Goal: Task Accomplishment & Management: Manage account settings

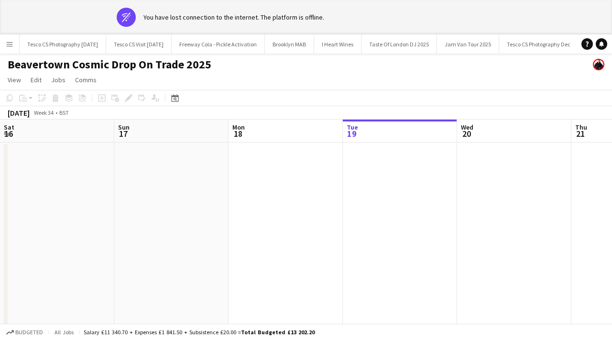
scroll to position [0, 229]
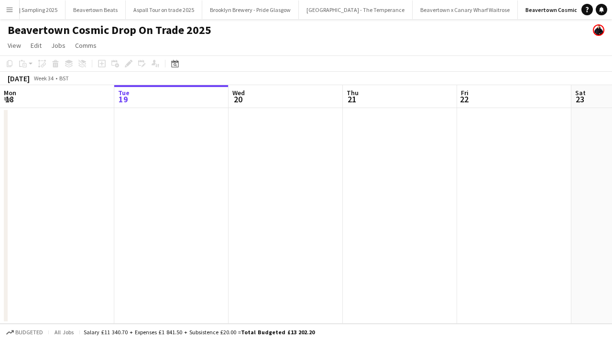
click at [7, 10] on app-icon "Menu" at bounding box center [10, 10] width 8 height 8
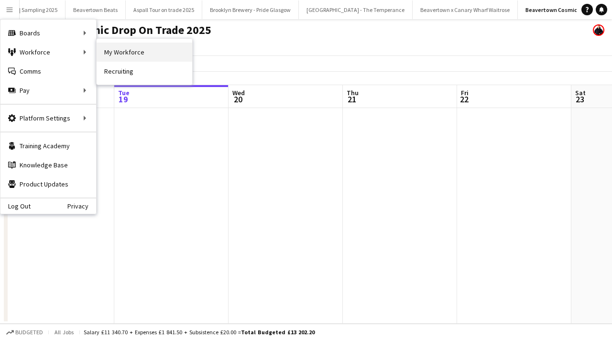
click at [124, 58] on link "My Workforce" at bounding box center [145, 52] width 96 height 19
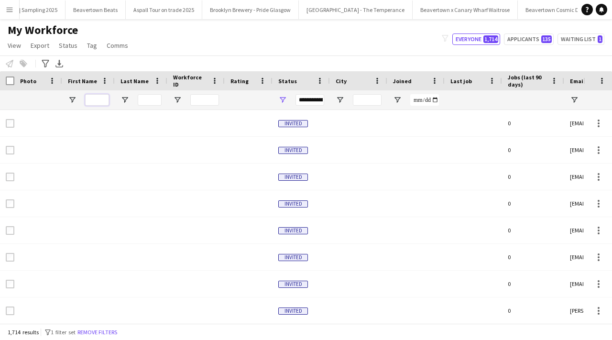
click at [90, 100] on input "First Name Filter Input" at bounding box center [97, 99] width 24 height 11
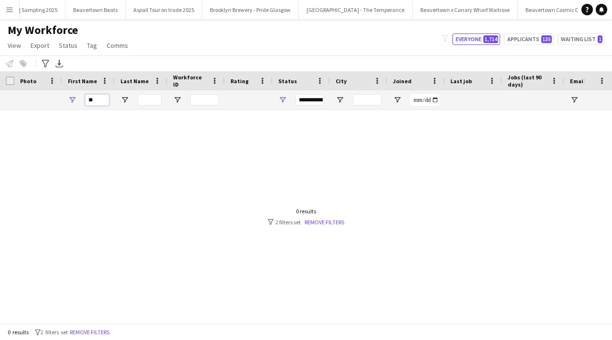
type input "*"
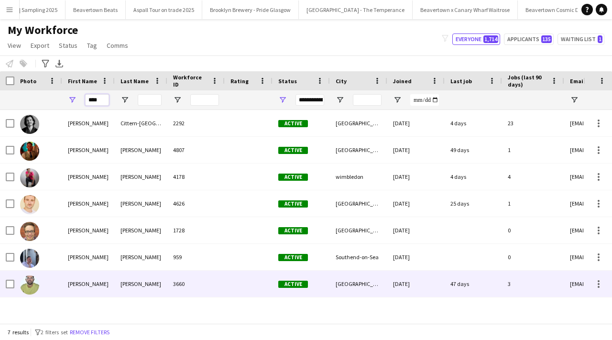
type input "****"
click at [122, 284] on div "Roberts" at bounding box center [141, 284] width 53 height 26
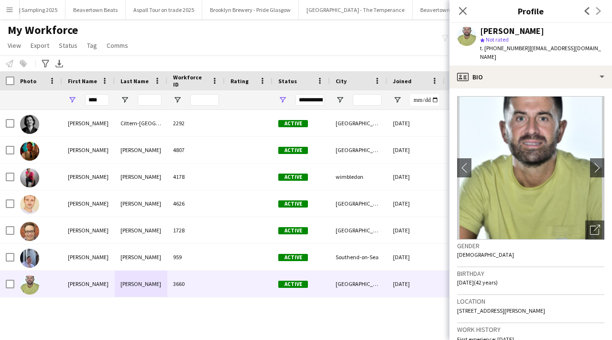
drag, startPoint x: 525, startPoint y: 46, endPoint x: 595, endPoint y: 46, distance: 70.3
click at [595, 46] on span "| tomroberts63@hotmail.co.uk" at bounding box center [540, 52] width 121 height 16
copy span "tomroberts63@hotmail.co.uk"
click at [464, 10] on icon at bounding box center [462, 10] width 9 height 9
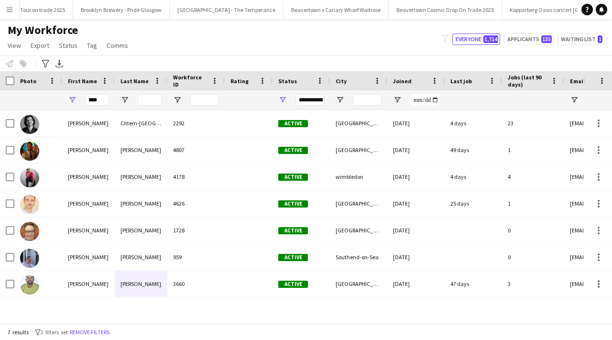
click at [6, 8] on app-icon "Menu" at bounding box center [10, 10] width 8 height 8
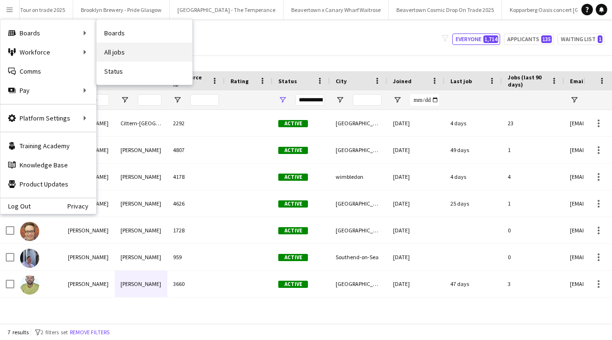
click at [121, 55] on link "All jobs" at bounding box center [145, 52] width 96 height 19
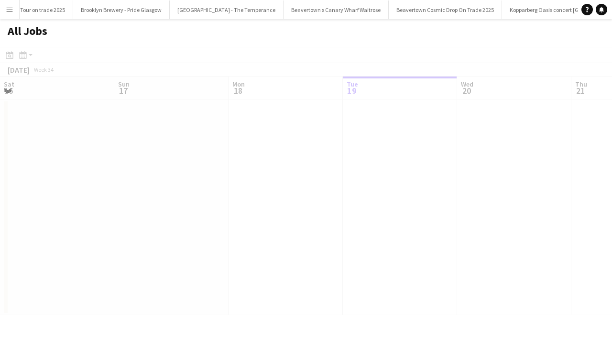
scroll to position [0, 229]
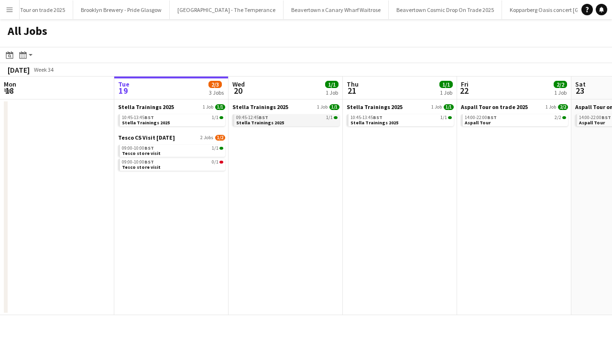
click at [306, 122] on link "09:45-12:45 BST 1/1 Stella Trainings 2025" at bounding box center [286, 119] width 101 height 11
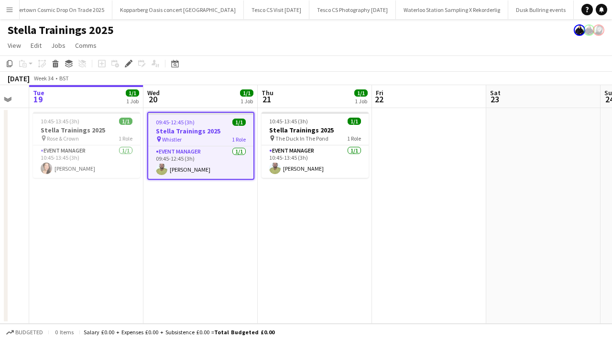
scroll to position [0, 313]
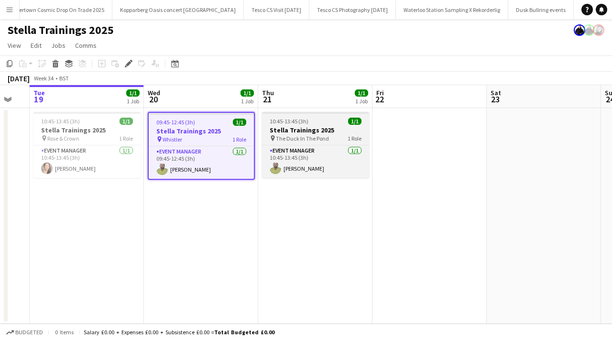
click at [309, 140] on span "The Duck In The Pond" at bounding box center [302, 138] width 53 height 7
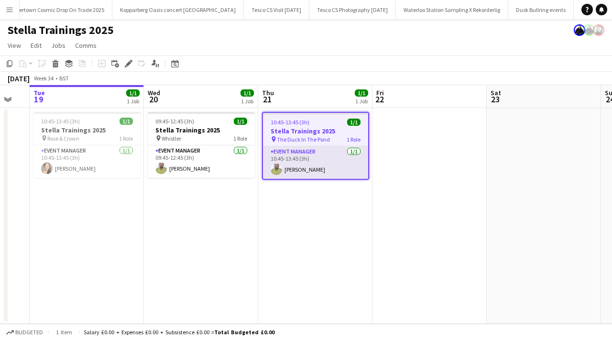
click at [299, 172] on app-card-role "Event Manager [DATE] 10:45-13:45 (3h) [PERSON_NAME]" at bounding box center [315, 162] width 105 height 33
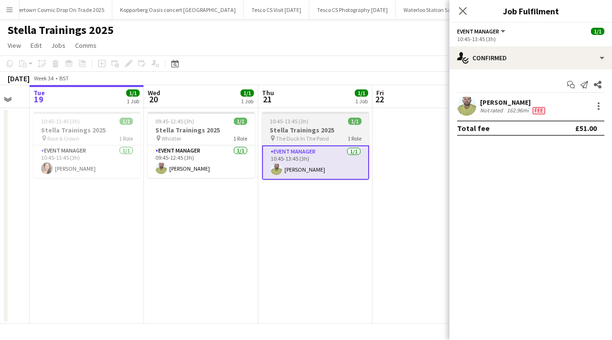
click at [332, 129] on h3 "Stella Trainings 2025" at bounding box center [315, 130] width 107 height 9
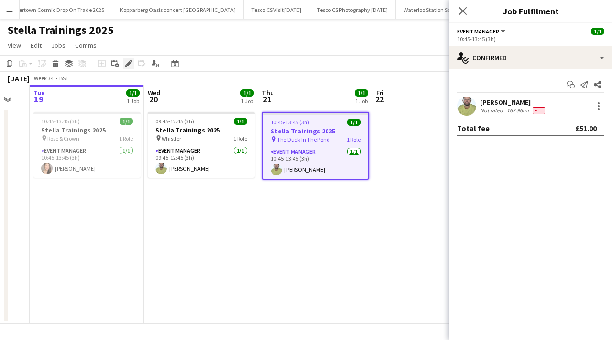
click at [126, 63] on icon "Edit" at bounding box center [129, 64] width 8 height 8
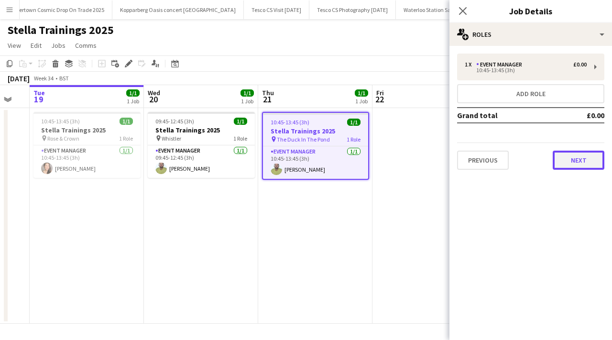
click at [562, 159] on button "Next" at bounding box center [579, 160] width 52 height 19
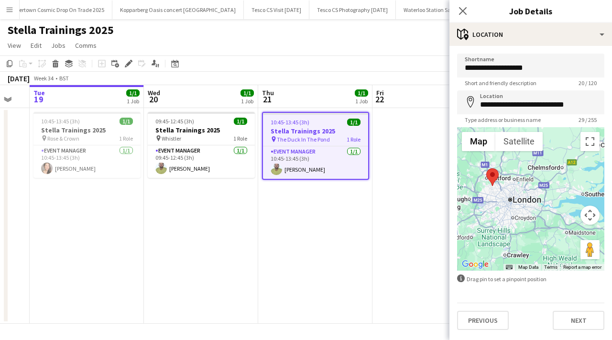
drag, startPoint x: 564, startPoint y: 237, endPoint x: 526, endPoint y: 209, distance: 47.2
click at [526, 209] on div at bounding box center [530, 199] width 147 height 144
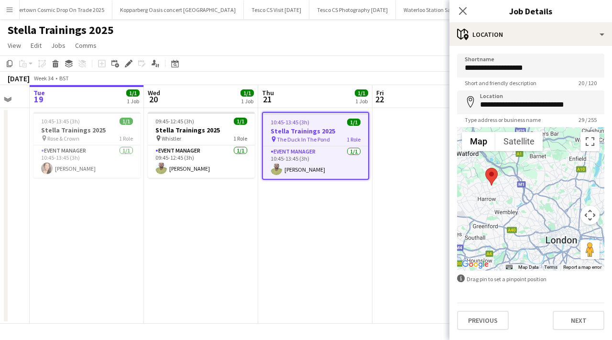
drag, startPoint x: 486, startPoint y: 188, endPoint x: 505, endPoint y: 201, distance: 22.4
click at [505, 201] on div at bounding box center [530, 199] width 147 height 144
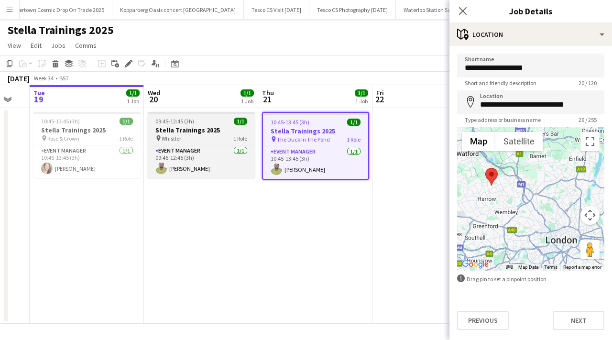
click at [227, 137] on div "pin Whistler 1 Role" at bounding box center [201, 138] width 107 height 8
type input "********"
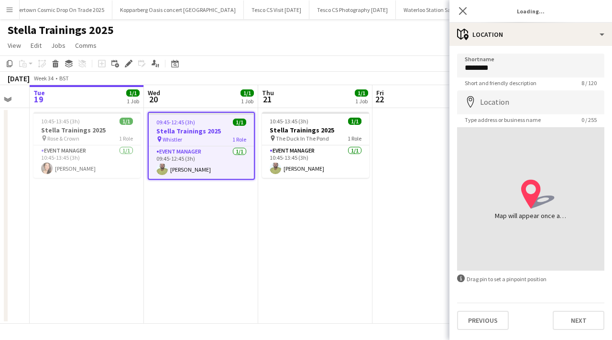
type input "**********"
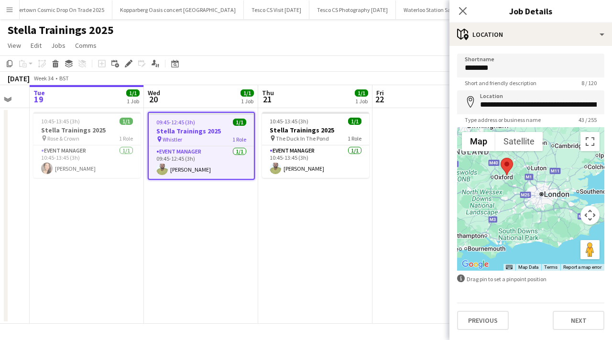
drag, startPoint x: 557, startPoint y: 207, endPoint x: 507, endPoint y: 176, distance: 59.3
click at [507, 176] on div at bounding box center [530, 199] width 147 height 144
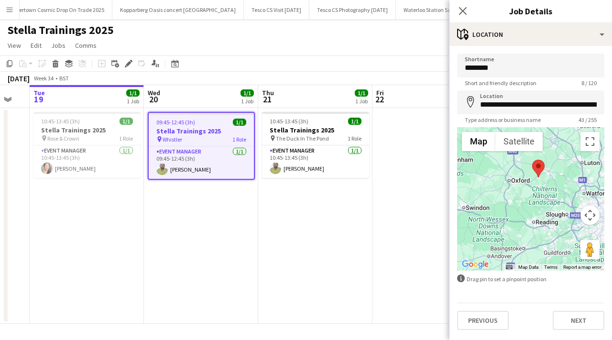
drag, startPoint x: 530, startPoint y: 225, endPoint x: 558, endPoint y: 226, distance: 28.7
click at [558, 226] on div at bounding box center [530, 199] width 147 height 144
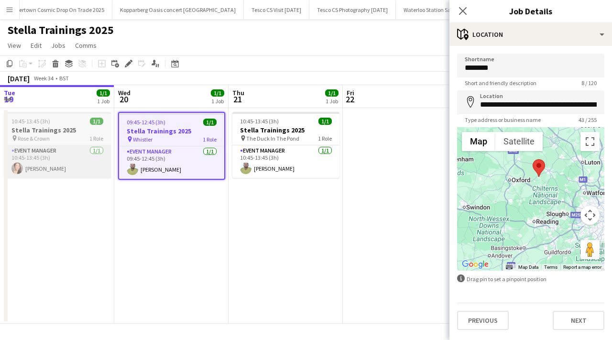
scroll to position [0, 227]
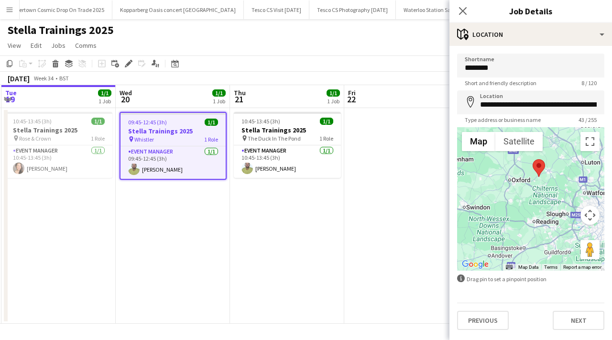
click at [17, 9] on button "Menu" at bounding box center [9, 9] width 19 height 19
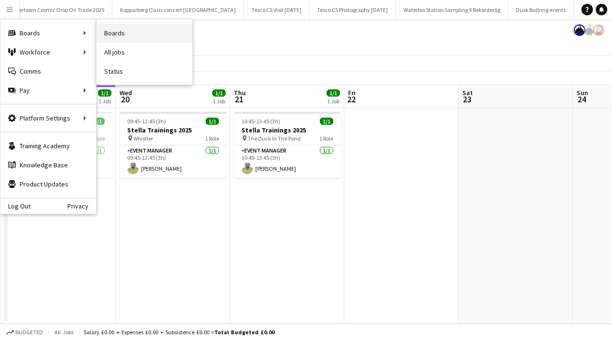
click at [100, 32] on link "Boards" at bounding box center [145, 32] width 96 height 19
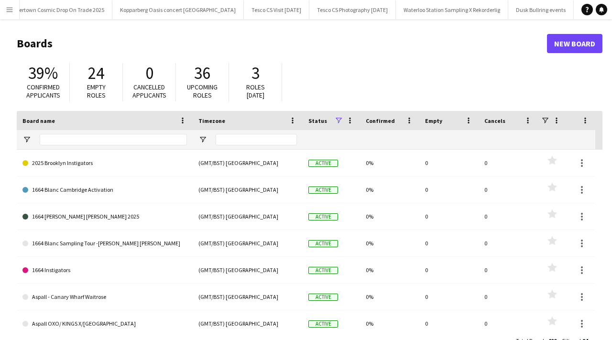
click at [14, 13] on button "Menu" at bounding box center [9, 9] width 19 height 19
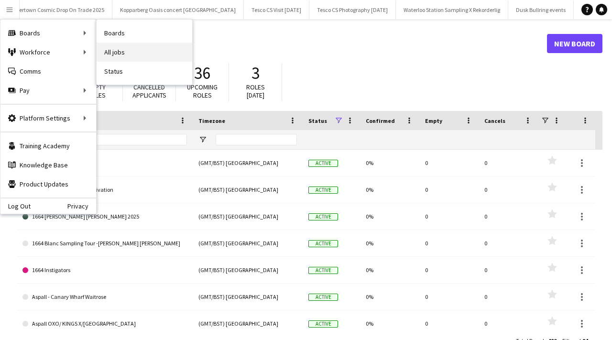
click at [125, 55] on link "All jobs" at bounding box center [145, 52] width 96 height 19
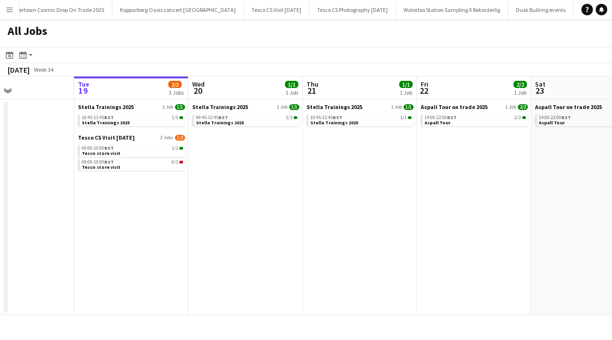
scroll to position [0, 409]
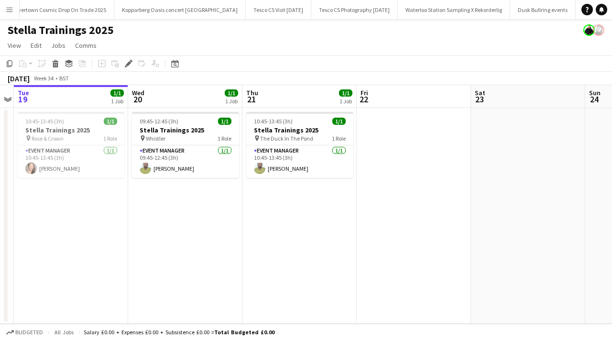
scroll to position [0, 2048]
click at [188, 172] on app-card-role "Event Manager [DATE] 09:45-12:45 (3h) [PERSON_NAME]" at bounding box center [185, 161] width 107 height 33
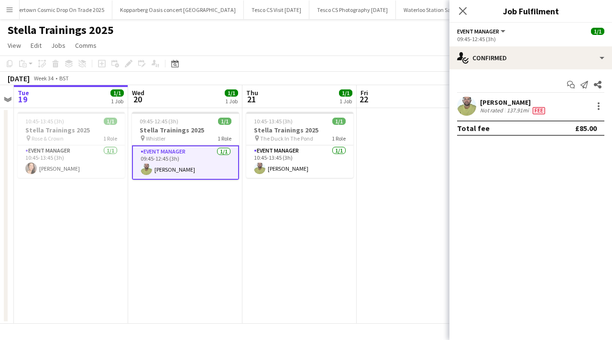
click at [471, 104] on app-user-avatar at bounding box center [466, 106] width 19 height 19
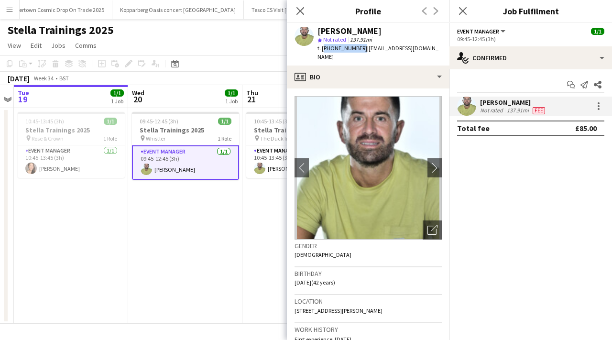
drag, startPoint x: 322, startPoint y: 49, endPoint x: 359, endPoint y: 49, distance: 36.4
click at [359, 49] on span "t. [PHONE_NUMBER]" at bounding box center [343, 47] width 50 height 7
copy span "[PHONE_NUMBER]"
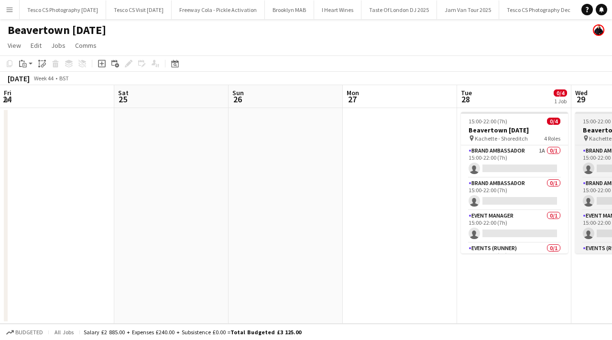
scroll to position [0, 441]
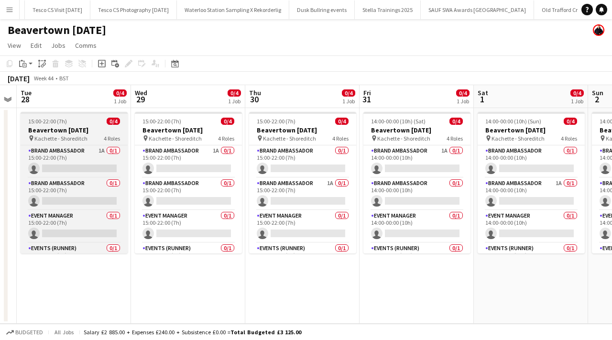
click at [116, 118] on span "0/4" at bounding box center [113, 121] width 13 height 7
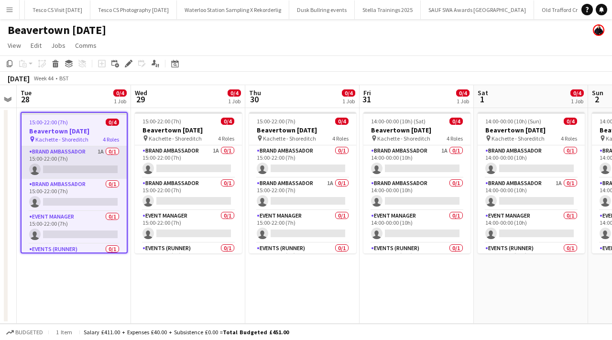
click at [113, 153] on app-card-role "Brand Ambassador 1A 0/1 15:00-22:00 (7h) single-neutral-actions" at bounding box center [74, 162] width 105 height 33
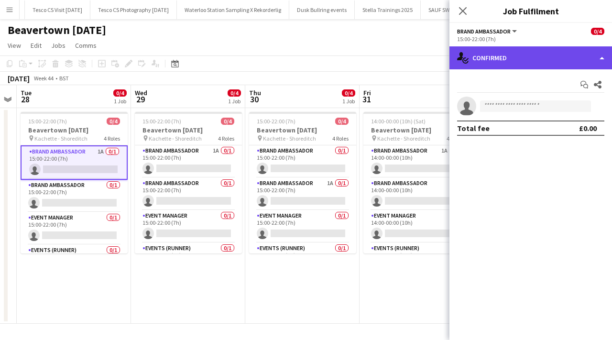
click at [520, 56] on div "single-neutral-actions-check-2 Confirmed" at bounding box center [531, 57] width 163 height 23
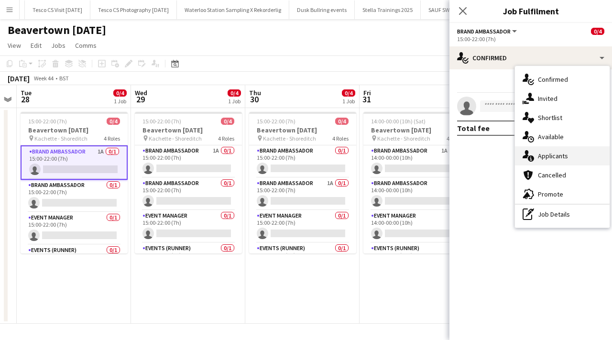
click at [557, 151] on div "single-neutral-actions-information Applicants" at bounding box center [562, 155] width 95 height 19
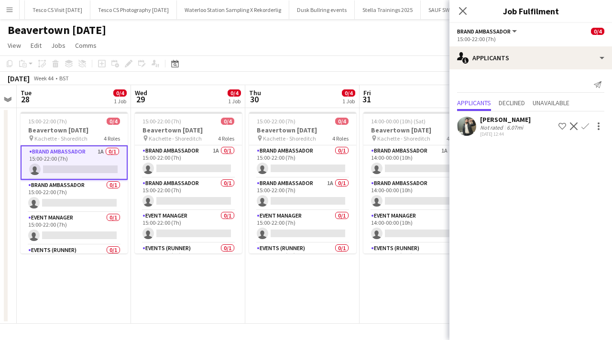
click at [462, 122] on app-user-avatar at bounding box center [466, 126] width 19 height 19
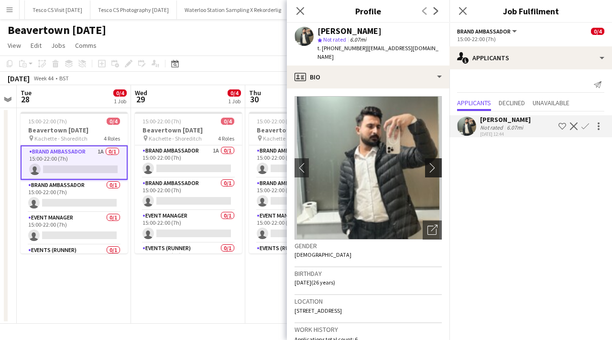
click at [435, 163] on app-icon "chevron-right" at bounding box center [435, 168] width 15 height 10
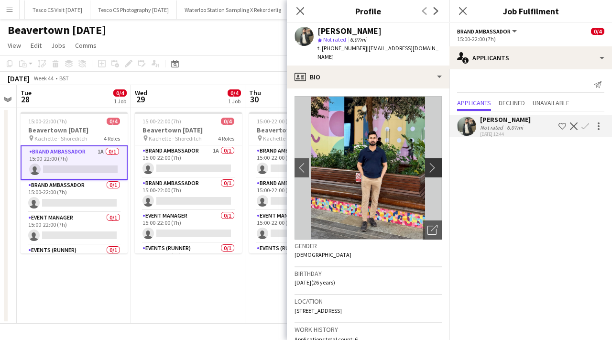
click at [435, 163] on app-icon "chevron-right" at bounding box center [435, 168] width 15 height 10
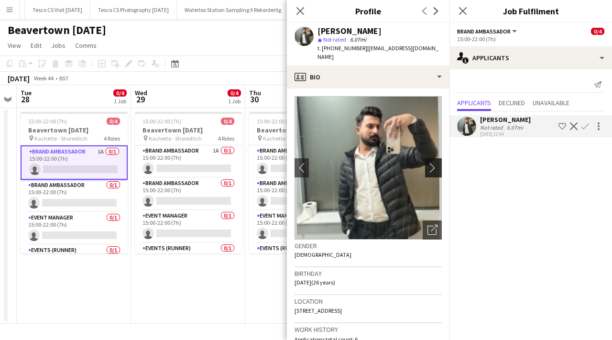
click at [435, 163] on app-icon "chevron-right" at bounding box center [435, 168] width 15 height 10
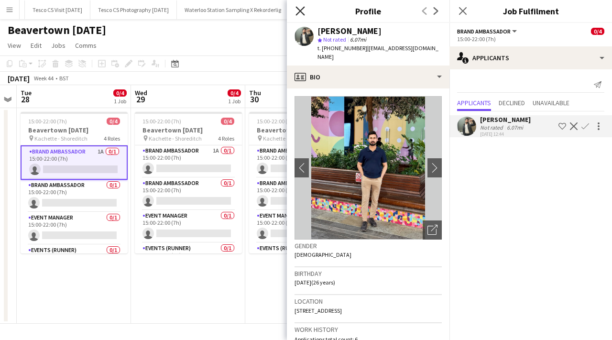
click at [302, 14] on icon "Close pop-in" at bounding box center [300, 10] width 9 height 9
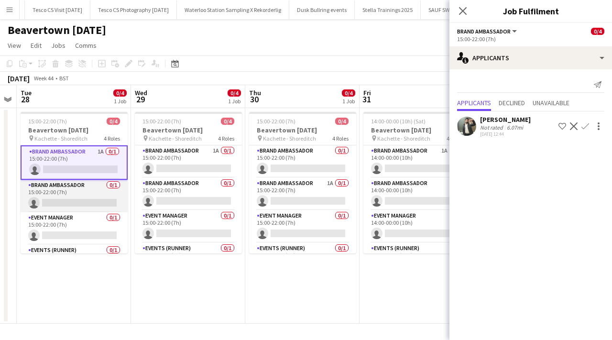
click at [118, 184] on app-card-role "Brand Ambassador 0/1 15:00-22:00 (7h) single-neutral-actions" at bounding box center [74, 196] width 107 height 33
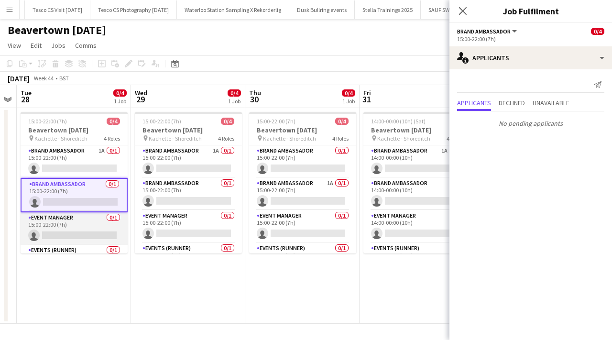
click at [115, 220] on app-card-role "Event Manager 0/1 15:00-22:00 (7h) single-neutral-actions" at bounding box center [74, 228] width 107 height 33
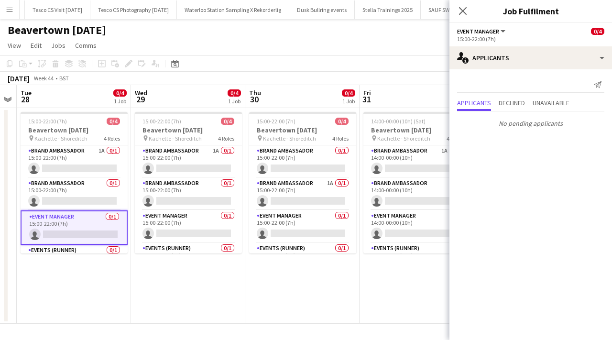
scroll to position [24, 0]
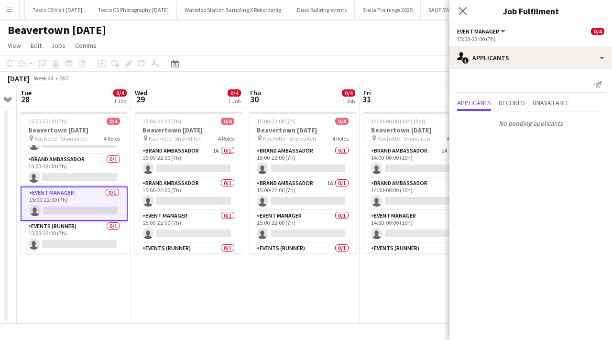
click at [114, 226] on app-card-role "Events (Runner) 0/1 15:00-22:00 (7h) single-neutral-actions" at bounding box center [74, 237] width 107 height 33
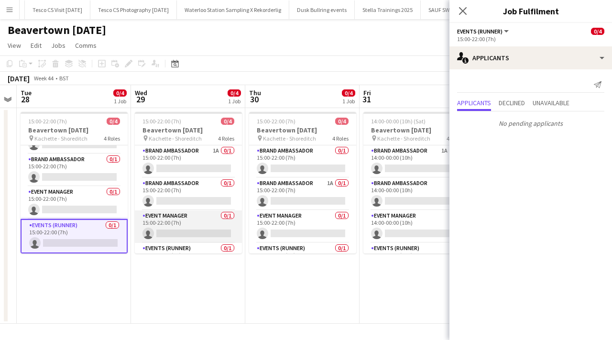
scroll to position [22, 0]
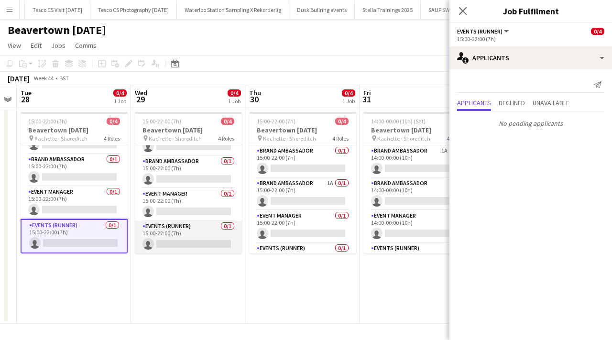
click at [230, 226] on app-card-role "Events (Runner) 0/1 15:00-22:00 (7h) single-neutral-actions" at bounding box center [188, 237] width 107 height 33
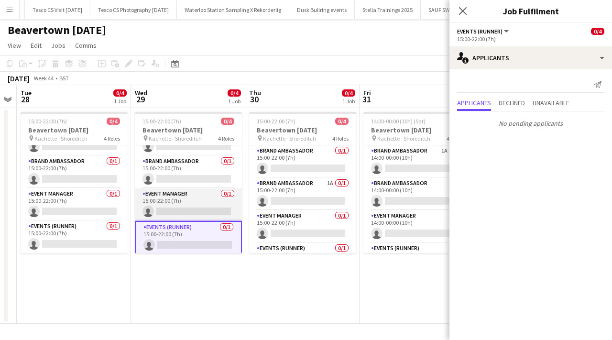
click at [228, 192] on app-card-role "Event Manager 0/1 15:00-22:00 (7h) single-neutral-actions" at bounding box center [188, 204] width 107 height 33
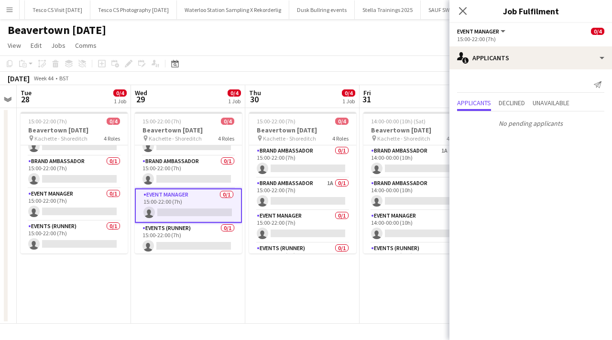
scroll to position [0, 0]
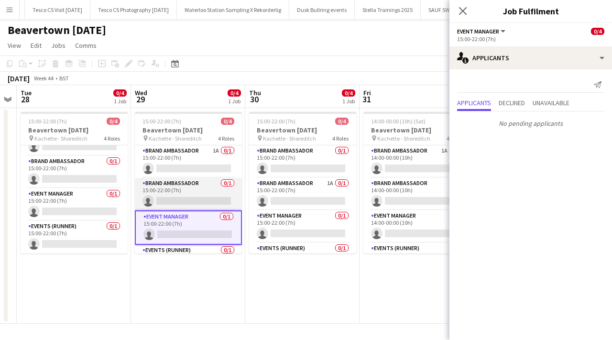
click at [228, 182] on app-card-role "Brand Ambassador 0/1 15:00-22:00 (7h) single-neutral-actions" at bounding box center [188, 194] width 107 height 33
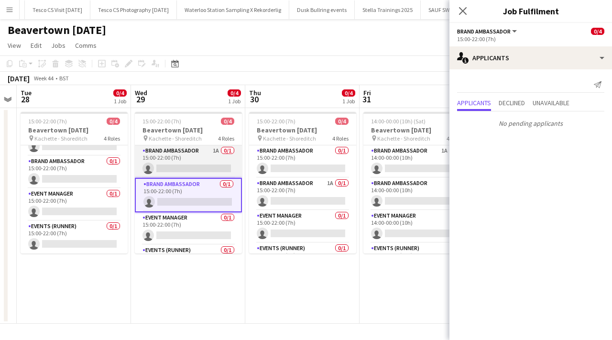
click at [228, 147] on app-card-role "Brand Ambassador 1A 0/1 15:00-22:00 (7h) single-neutral-actions" at bounding box center [188, 161] width 107 height 33
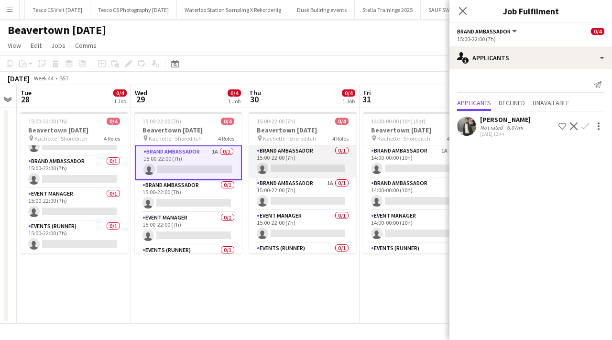
click at [344, 148] on app-card-role "Brand Ambassador 0/1 15:00-22:00 (7h) single-neutral-actions" at bounding box center [302, 161] width 107 height 33
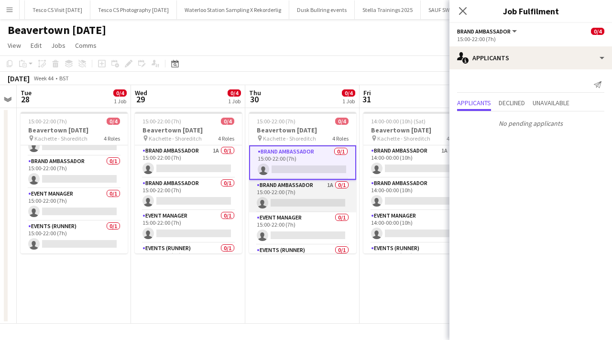
click at [341, 184] on app-card-role "Brand Ambassador 1A 0/1 15:00-22:00 (7h) single-neutral-actions" at bounding box center [302, 196] width 107 height 33
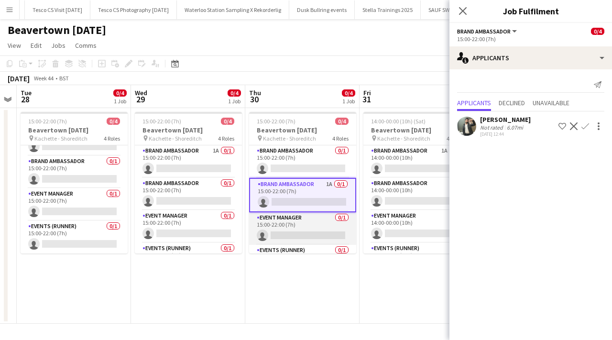
click at [343, 215] on app-card-role "Event Manager 0/1 15:00-22:00 (7h) single-neutral-actions" at bounding box center [302, 228] width 107 height 33
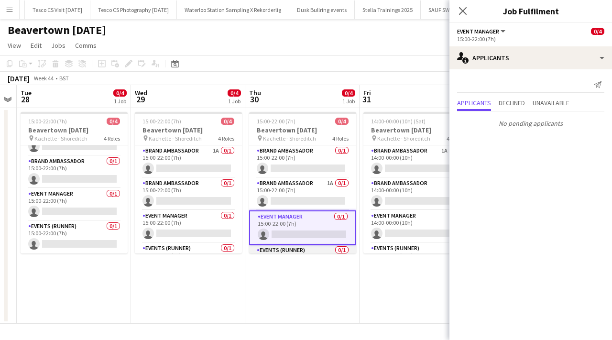
click at [343, 248] on app-card-role "Events (Runner) 0/1 15:00-22:00 (7h) single-neutral-actions" at bounding box center [302, 261] width 107 height 33
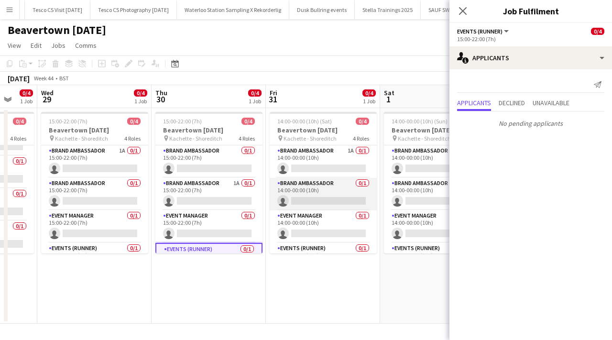
scroll to position [0, 255]
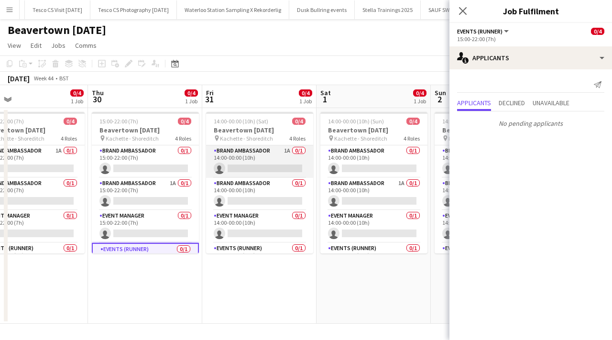
click at [302, 156] on app-card-role "Brand Ambassador 1A 0/1 14:00-00:00 (10h) single-neutral-actions" at bounding box center [259, 161] width 107 height 33
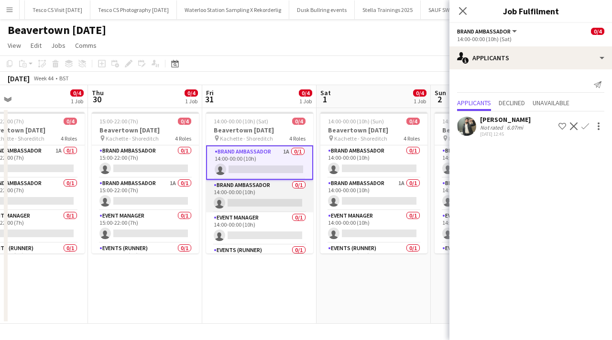
click at [297, 192] on app-card-role "Brand Ambassador 0/1 14:00-00:00 (10h) single-neutral-actions" at bounding box center [259, 196] width 107 height 33
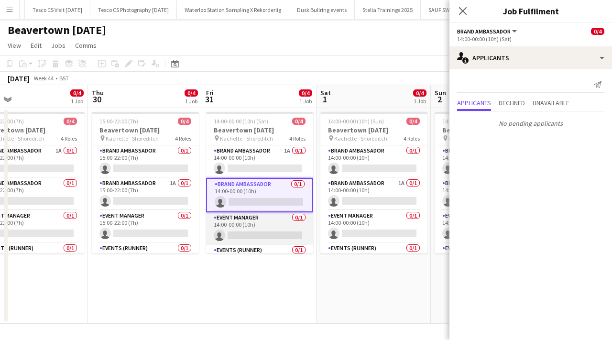
click at [300, 228] on app-card-role "Event Manager 0/1 14:00-00:00 (10h) single-neutral-actions" at bounding box center [259, 228] width 107 height 33
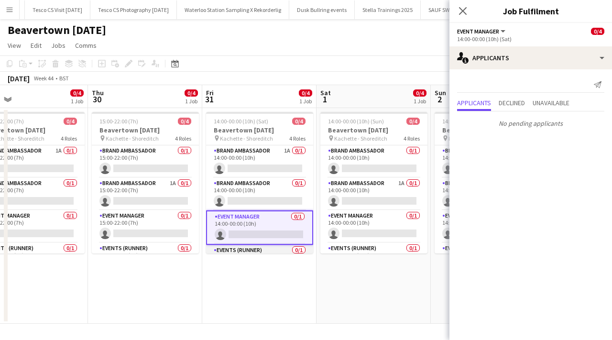
click at [307, 251] on app-card-role "Events (Runner) 0/1 14:00-00:00 (10h) single-neutral-actions" at bounding box center [259, 261] width 107 height 33
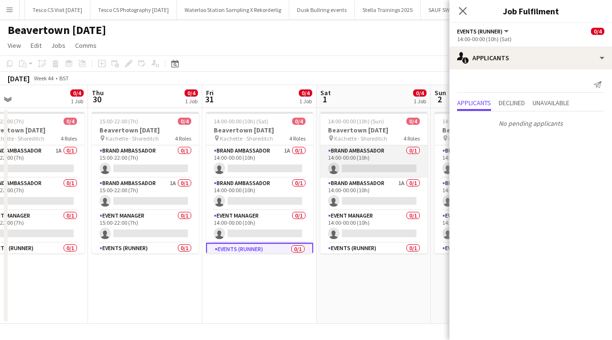
click at [390, 151] on app-card-role "Brand Ambassador 0/1 14:00-00:00 (10h) single-neutral-actions" at bounding box center [374, 161] width 107 height 33
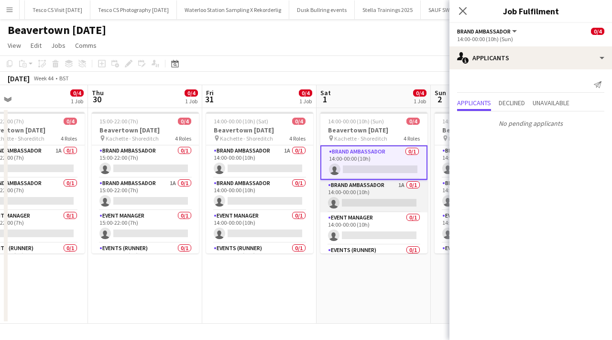
click at [405, 197] on app-card-role "Brand Ambassador 1A 0/1 14:00-00:00 (10h) single-neutral-actions" at bounding box center [374, 196] width 107 height 33
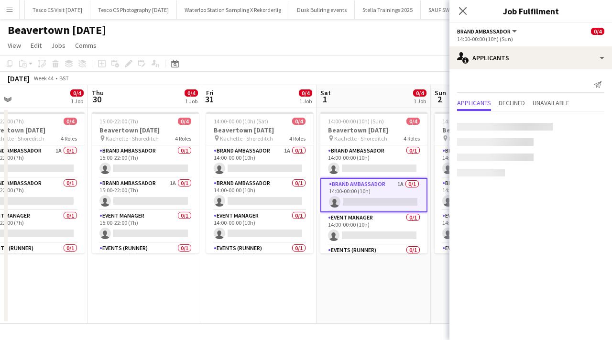
scroll to position [0, 255]
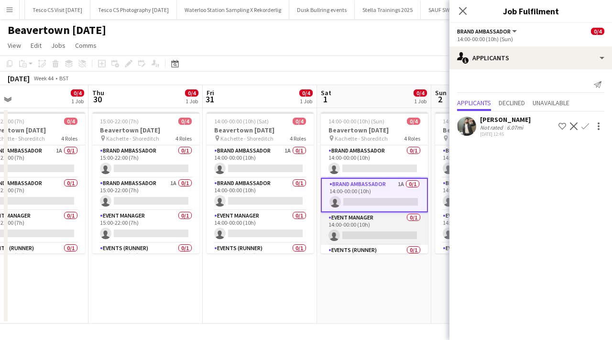
click at [405, 219] on app-card-role "Event Manager 0/1 14:00-00:00 (10h) single-neutral-actions" at bounding box center [374, 228] width 107 height 33
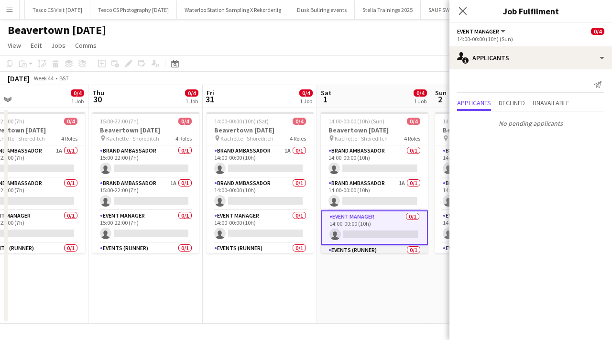
click at [406, 248] on app-card-role "Events (Runner) 0/1 14:00-00:00 (10h) single-neutral-actions" at bounding box center [374, 261] width 107 height 33
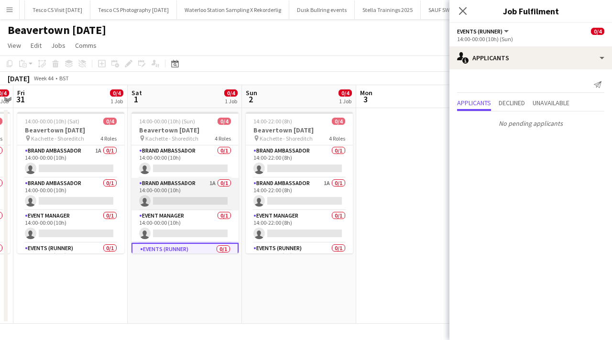
scroll to position [0, 305]
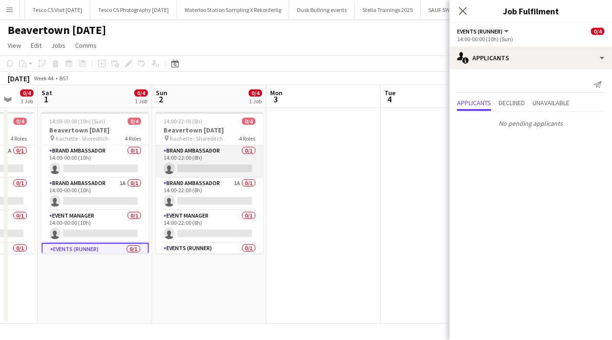
click at [245, 160] on app-card-role "Brand Ambassador 0/1 14:00-22:00 (8h) single-neutral-actions" at bounding box center [209, 161] width 107 height 33
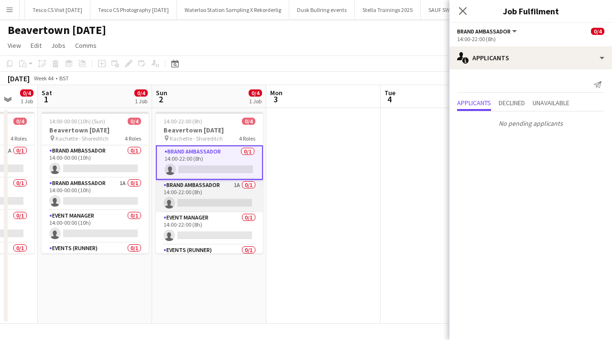
click at [243, 185] on app-card-role "Brand Ambassador 1A 0/1 14:00-22:00 (8h) single-neutral-actions" at bounding box center [209, 196] width 107 height 33
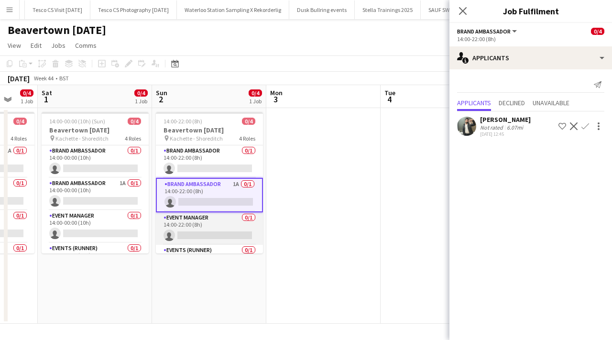
click at [245, 218] on app-card-role "Event Manager 0/1 14:00-22:00 (8h) single-neutral-actions" at bounding box center [209, 228] width 107 height 33
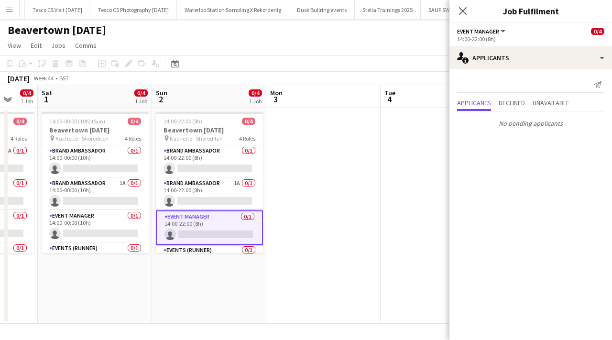
click at [249, 256] on app-date-cell "14:00-22:00 (8h) 0/4 Beavertown Halloween pin Kachette - Shoreditch 4 Roles Bra…" at bounding box center [209, 216] width 114 height 216
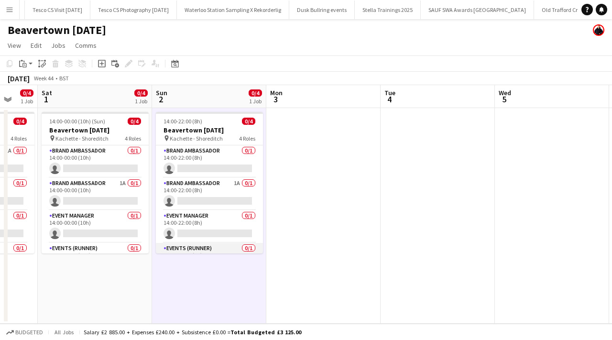
click at [251, 250] on app-card-role "Events (Runner) 0/1 14:00-22:00 (8h) single-neutral-actions" at bounding box center [209, 259] width 107 height 33
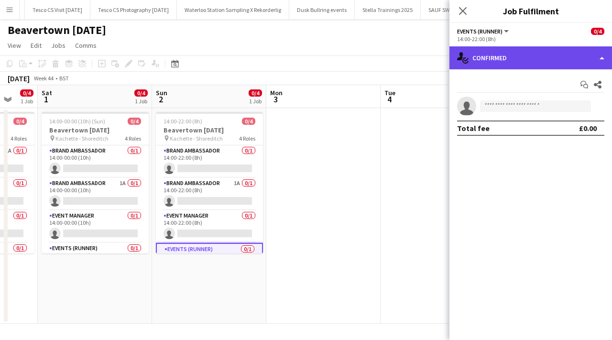
click at [504, 55] on div "single-neutral-actions-check-2 Confirmed" at bounding box center [531, 57] width 163 height 23
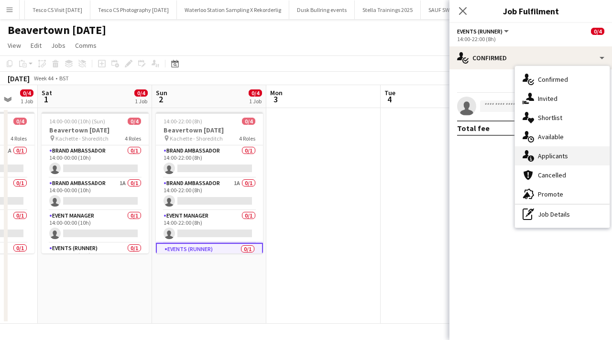
click at [553, 160] on div "single-neutral-actions-information Applicants" at bounding box center [562, 155] width 95 height 19
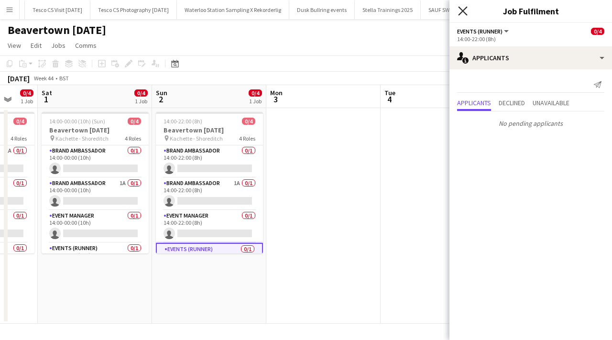
click at [459, 10] on icon "Close pop-in" at bounding box center [462, 10] width 9 height 9
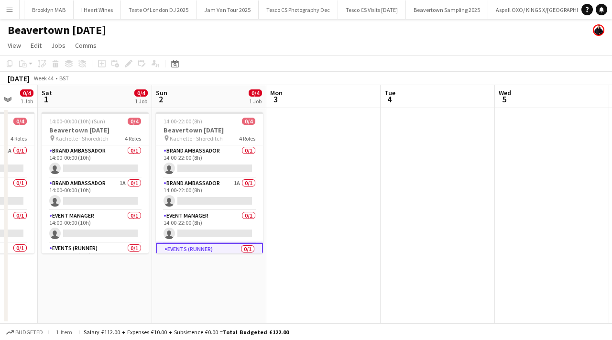
scroll to position [0, 0]
click at [104, 4] on app-icon "Close" at bounding box center [102, 4] width 4 height 4
click at [83, 2] on app-icon "Close" at bounding box center [81, 4] width 4 height 4
click at [107, 4] on app-icon "Close" at bounding box center [109, 4] width 4 height 4
click at [64, 3] on app-icon "Close" at bounding box center [65, 4] width 4 height 4
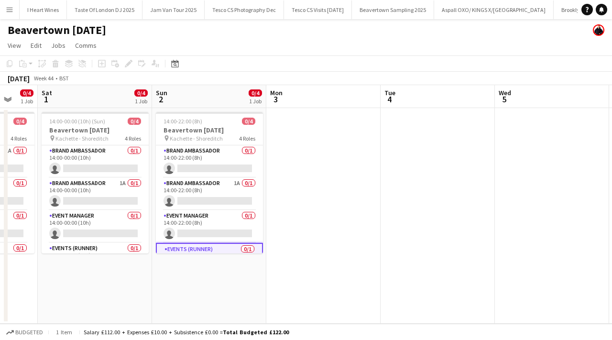
click at [0, 0] on app-icon "Close" at bounding box center [0, 0] width 0 height 0
click at [90, 4] on app-icon "Close" at bounding box center [91, 4] width 4 height 4
click at [79, 3] on button "Jam Van Tour 2025 Close" at bounding box center [51, 9] width 62 height 19
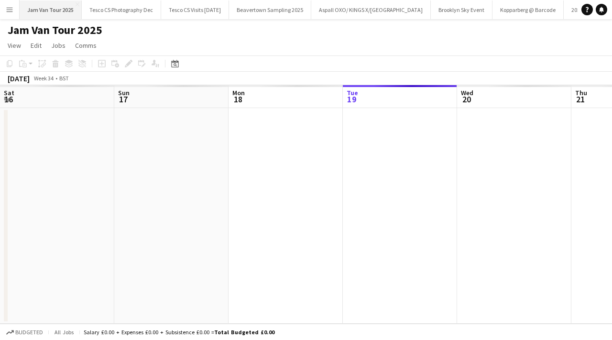
scroll to position [0, 229]
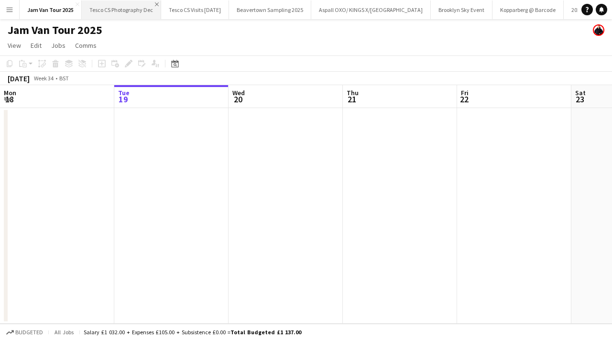
click at [157, 3] on app-icon "Close" at bounding box center [157, 4] width 4 height 4
click at [144, 5] on app-icon "Close" at bounding box center [146, 4] width 4 height 4
click at [154, 11] on button "Beavertown Sampling 2025 Close" at bounding box center [123, 9] width 82 height 19
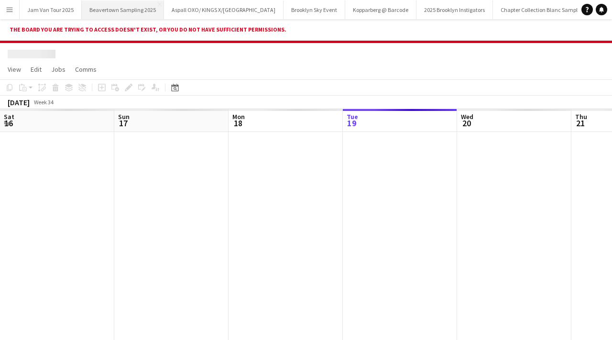
scroll to position [0, 229]
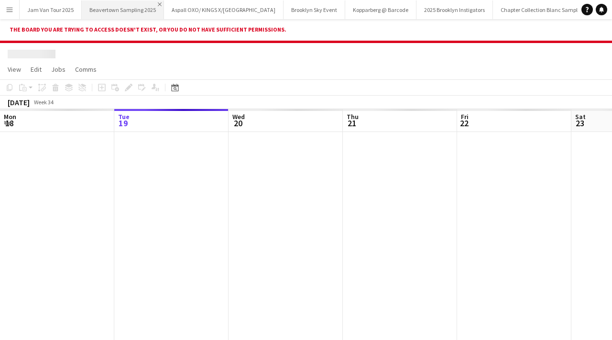
click at [158, 5] on app-icon "Close" at bounding box center [160, 4] width 4 height 4
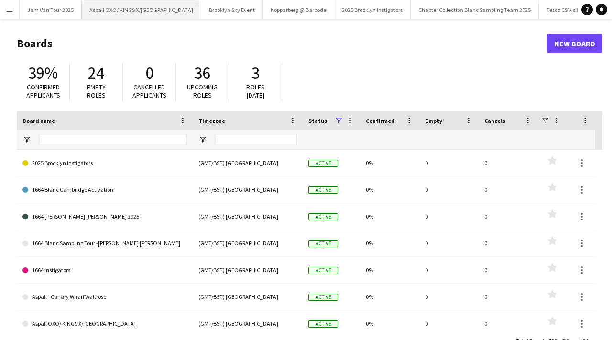
click at [166, 7] on button "Aspall OXO/ KINGS X/BRIGHTON Close" at bounding box center [142, 9] width 120 height 19
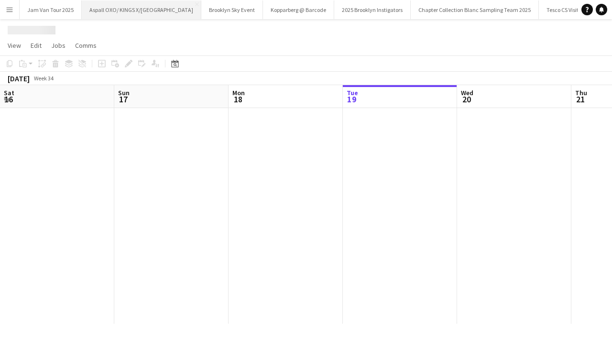
scroll to position [0, 229]
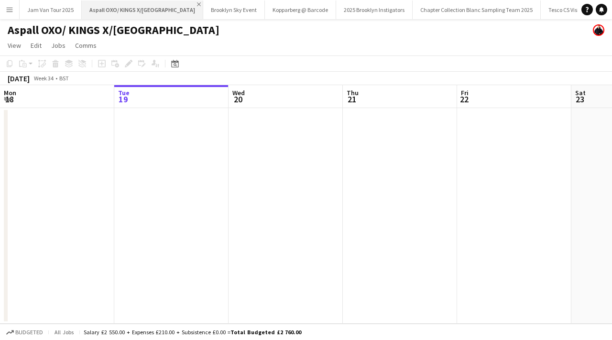
click at [197, 5] on app-icon "Close" at bounding box center [199, 4] width 4 height 4
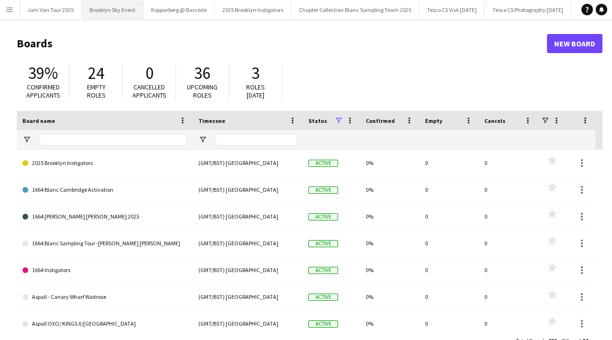
click at [126, 8] on button "Brooklyn Sky Event Close" at bounding box center [113, 9] width 62 height 19
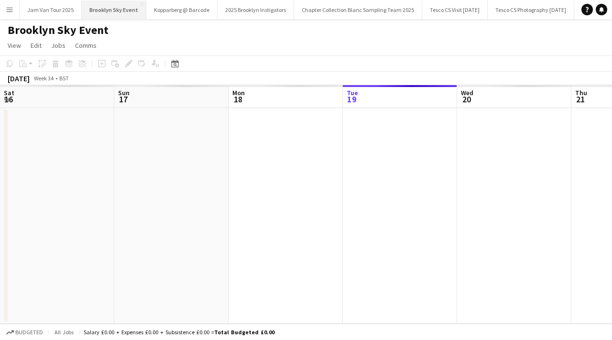
scroll to position [0, 229]
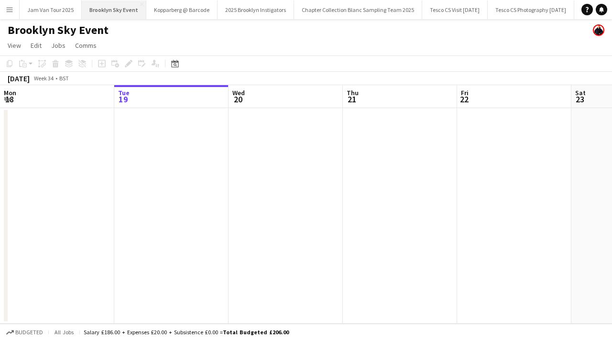
click at [142, 4] on button "Brooklyn Sky Event Close" at bounding box center [114, 9] width 65 height 19
click at [140, 3] on app-icon "Close" at bounding box center [142, 4] width 4 height 4
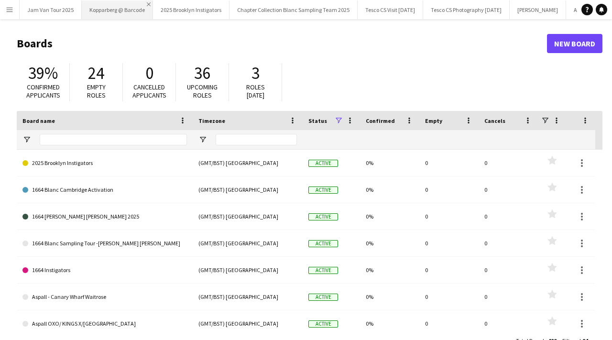
click at [148, 5] on app-icon "Close" at bounding box center [149, 4] width 4 height 4
click at [148, 9] on button "2025 Brooklyn Instigators Close" at bounding box center [120, 9] width 77 height 19
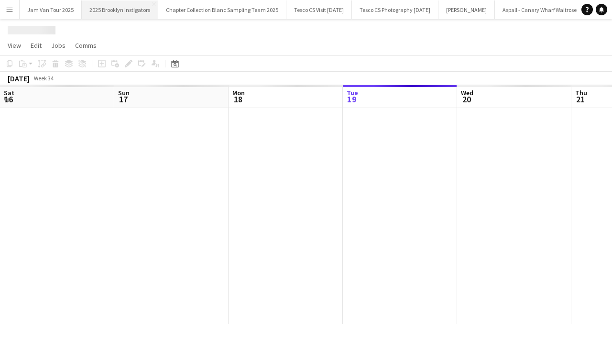
scroll to position [0, 229]
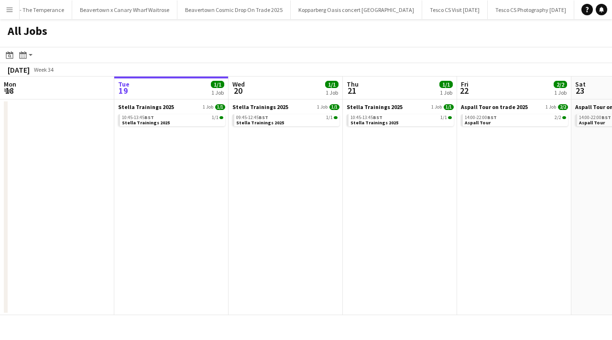
scroll to position [0, 2206]
click at [417, 5] on button "Stella Trainings 2025 Close" at bounding box center [450, 9] width 66 height 19
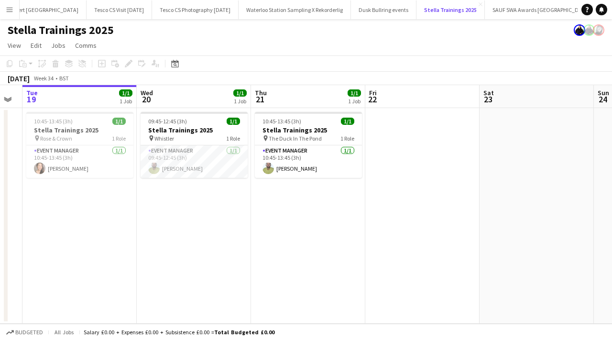
scroll to position [0, 310]
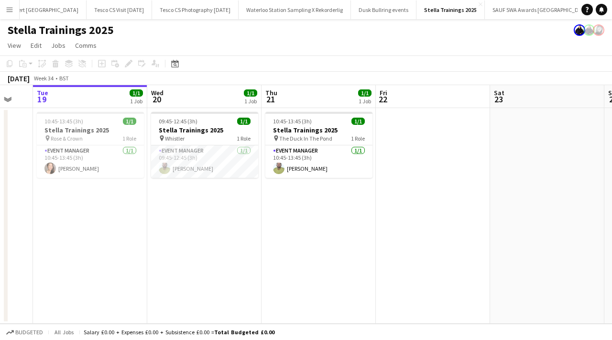
click at [221, 211] on app-date-cell "09:45-12:45 (3h) 1/1 Stella Trainings 2025 pin Whistler 1 Role Event Manager [D…" at bounding box center [204, 216] width 114 height 216
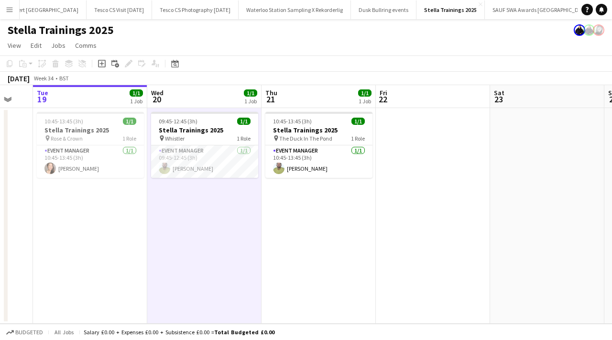
click at [218, 108] on app-date-cell "09:45-12:45 (3h) 1/1 Stella Trainings 2025 pin Whistler 1 Role Event Manager [D…" at bounding box center [204, 216] width 114 height 216
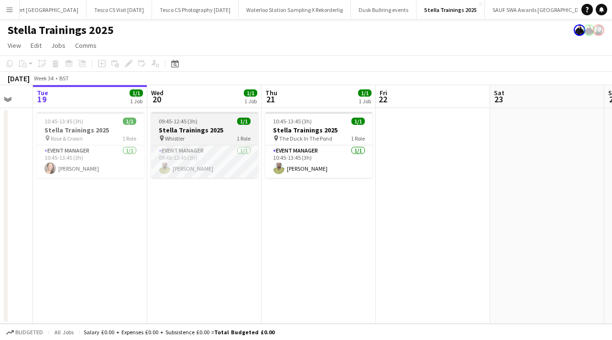
click at [207, 134] on h3 "Stella Trainings 2025" at bounding box center [204, 130] width 107 height 9
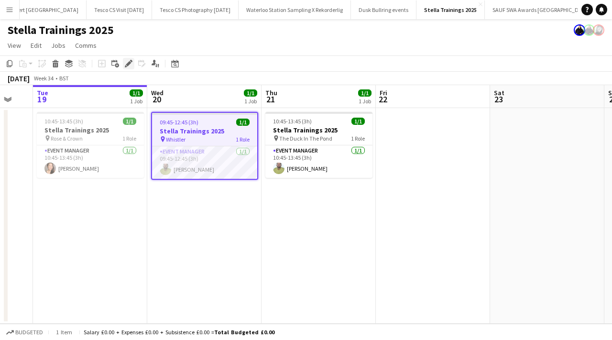
click at [128, 60] on icon "Edit" at bounding box center [129, 64] width 8 height 8
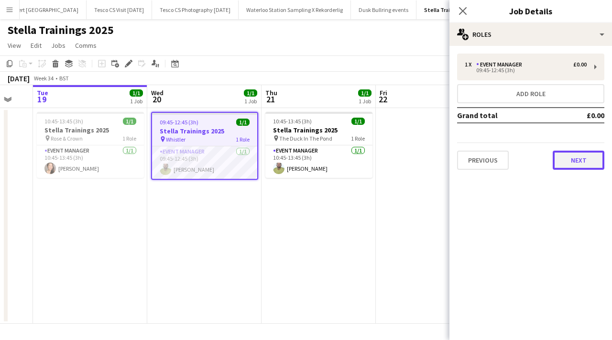
click at [587, 157] on button "Next" at bounding box center [579, 160] width 52 height 19
